Goal: Transaction & Acquisition: Purchase product/service

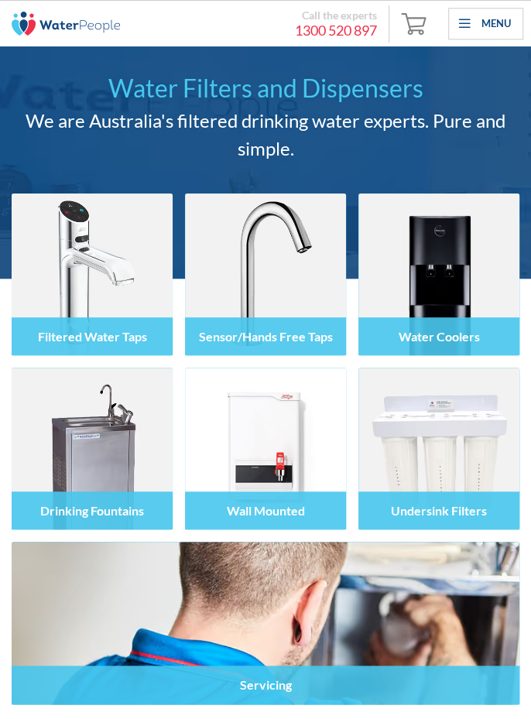
click at [467, 26] on div "Menu" at bounding box center [485, 24] width 75 height 33
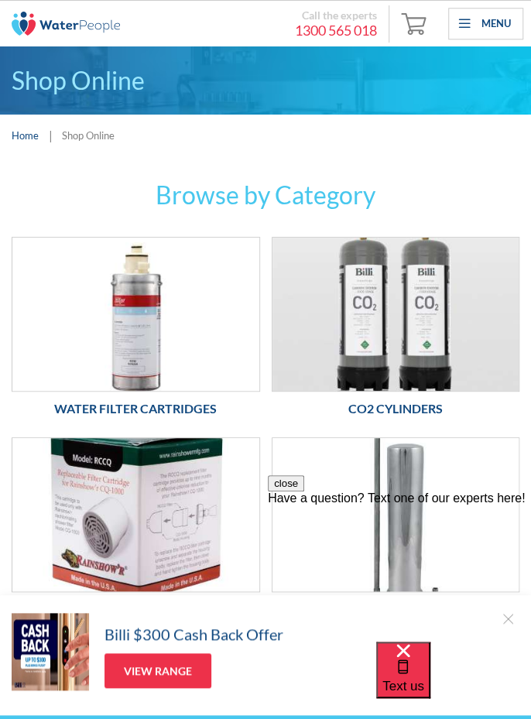
click at [175, 341] on img at bounding box center [135, 314] width 247 height 153
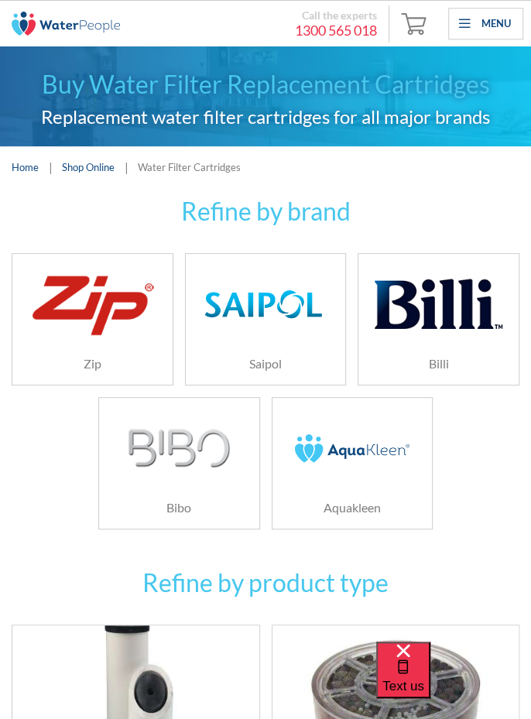
click at [448, 324] on img at bounding box center [439, 304] width 128 height 85
